Goal: Task Accomplishment & Management: Use online tool/utility

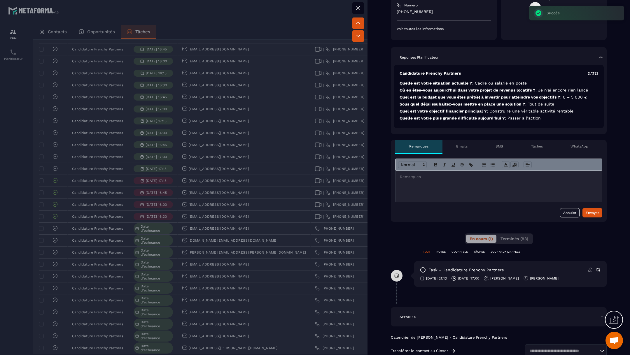
scroll to position [138, 0]
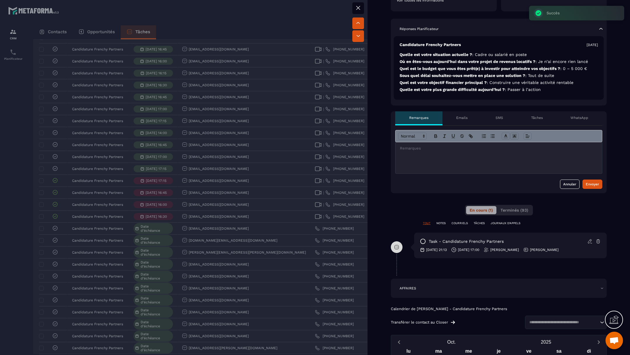
click at [327, 186] on div at bounding box center [315, 177] width 630 height 355
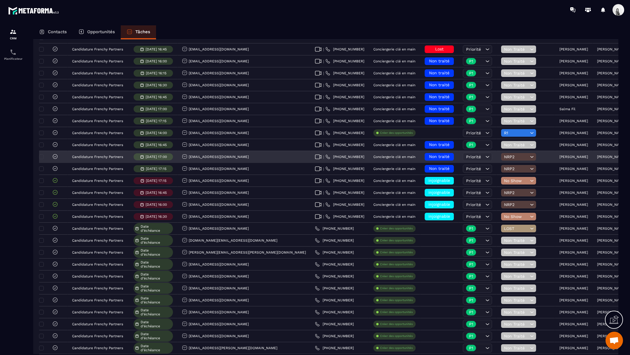
click at [529, 157] on icon at bounding box center [532, 157] width 6 height 6
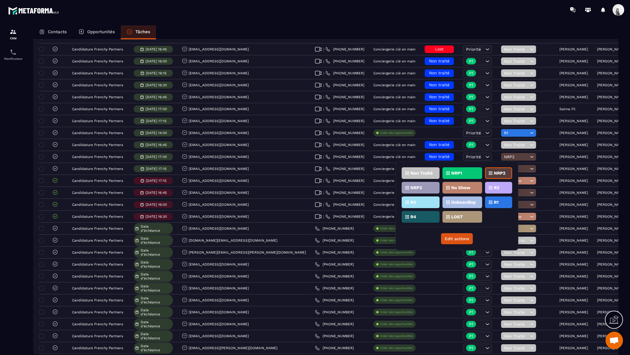
click at [434, 173] on div "Non Traité" at bounding box center [421, 173] width 38 height 12
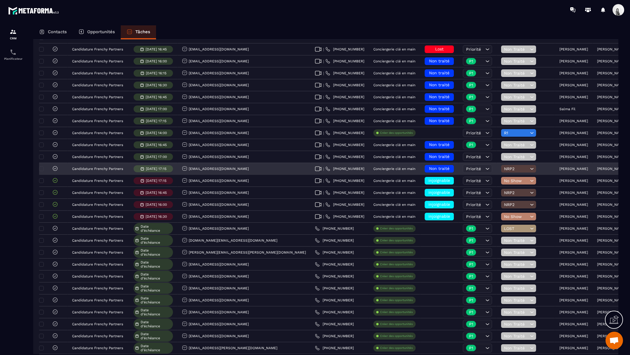
click at [504, 170] on span "NRP2" at bounding box center [516, 169] width 24 height 5
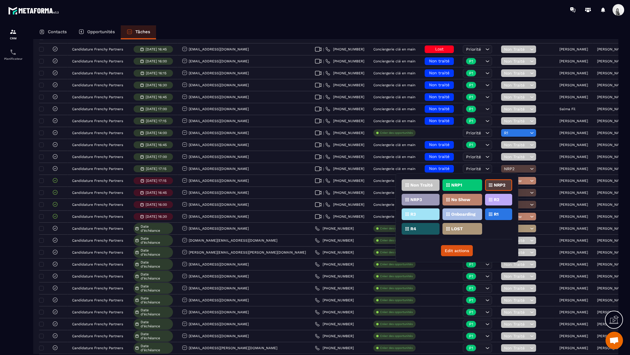
click at [421, 183] on p "Non Traité" at bounding box center [421, 185] width 22 height 4
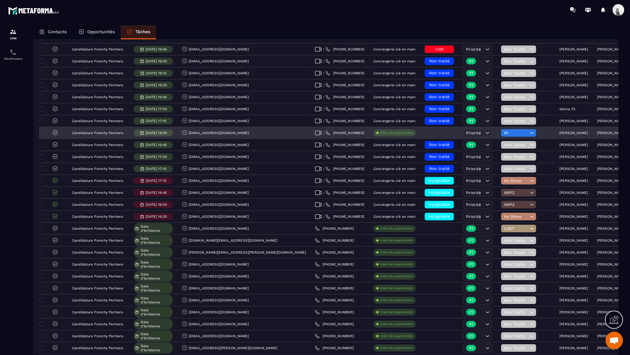
click at [504, 131] on span "R1" at bounding box center [516, 133] width 24 height 5
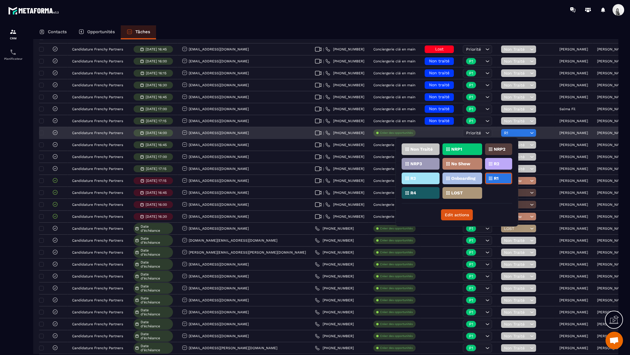
click at [593, 136] on div "[PERSON_NAME]" at bounding box center [612, 133] width 38 height 12
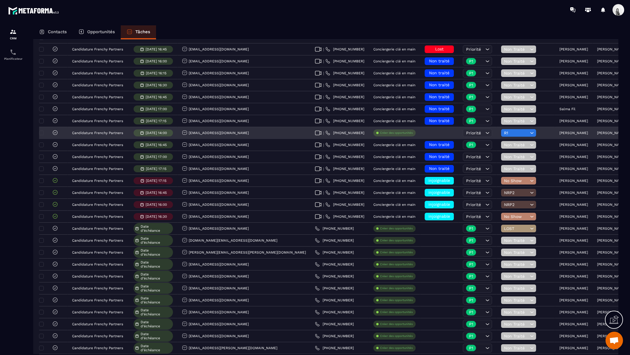
click at [597, 133] on p "[PERSON_NAME]" at bounding box center [611, 133] width 29 height 4
click at [601, 148] on input "Search for option" at bounding box center [623, 149] width 45 height 6
type input "****"
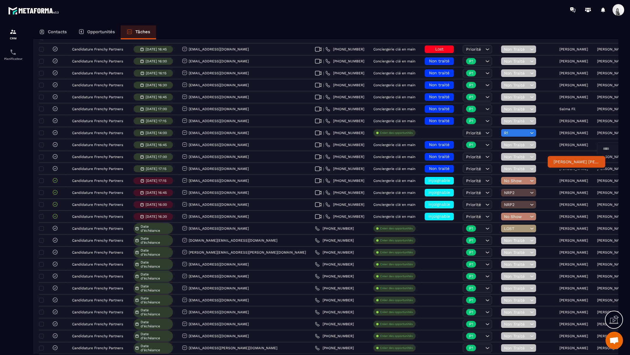
click at [576, 163] on p "[PERSON_NAME] [PERSON_NAME]" at bounding box center [577, 162] width 46 height 6
